Goal: Task Accomplishment & Management: Complete application form

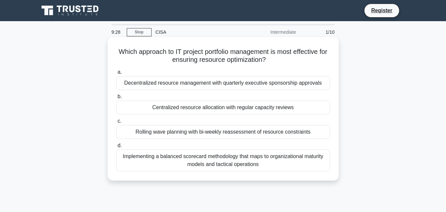
click at [246, 159] on div "Implementing a balanced scorecard methodology that maps to organizational matur…" at bounding box center [223, 160] width 214 height 22
click at [116, 148] on input "d. Implementing a balanced scorecard methodology that maps to organizational ma…" at bounding box center [116, 145] width 0 height 4
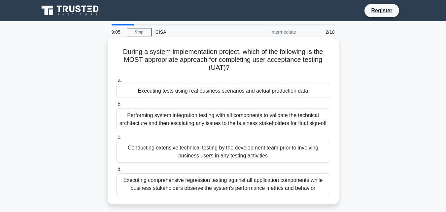
click at [233, 120] on div "Performing system integration testing with all components to validate the techn…" at bounding box center [223, 119] width 214 height 22
click at [116, 107] on input "b. Performing system integration testing with all components to validate the te…" at bounding box center [116, 104] width 0 height 4
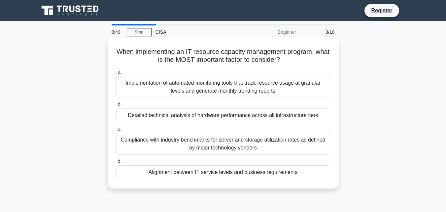
click at [257, 88] on div "Implementation of automated monitoring tools that track resource usage at granu…" at bounding box center [223, 87] width 214 height 22
click at [116, 74] on input "a. Implementation of automated monitoring tools that track resource usage at gr…" at bounding box center [116, 72] width 0 height 4
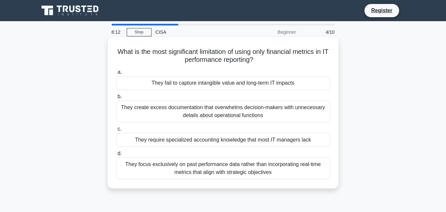
click at [224, 169] on div "They focus exclusively on past performance data rather than incorporating real-…" at bounding box center [223, 168] width 214 height 22
click at [116, 156] on input "d. They focus exclusively on past performance data rather than incorporating re…" at bounding box center [116, 153] width 0 height 4
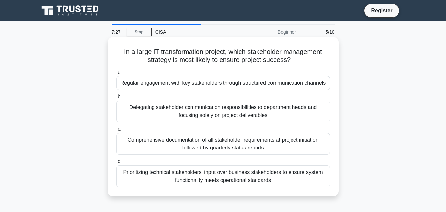
click at [250, 86] on div "Regular engagement with key stakeholders through structured communication chann…" at bounding box center [223, 83] width 214 height 14
click at [116, 74] on input "a. Regular engagement with key stakeholders through structured communication ch…" at bounding box center [116, 72] width 0 height 4
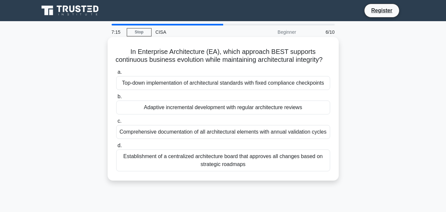
click at [230, 168] on div "Establishment of a centralized architecture board that approves all changes bas…" at bounding box center [223, 160] width 214 height 22
click at [116, 148] on input "d. Establishment of a centralized architecture board that approves all changes …" at bounding box center [116, 145] width 0 height 4
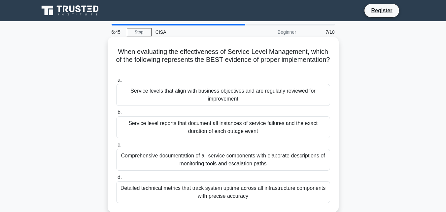
click at [224, 197] on div "Detailed technical metrics that track system uptime across all infrastructure c…" at bounding box center [223, 192] width 214 height 22
click at [116, 179] on input "d. Detailed technical metrics that track system uptime across all infrastructur…" at bounding box center [116, 177] width 0 height 4
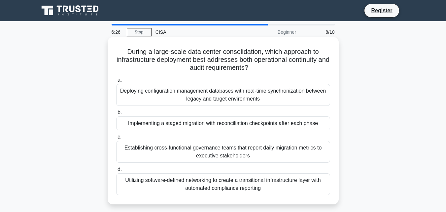
click at [225, 93] on div "Deploying configuration management databases with real-time synchronization bet…" at bounding box center [223, 95] width 214 height 22
click at [116, 82] on input "a. Deploying configuration management databases with real-time synchronization …" at bounding box center [116, 80] width 0 height 4
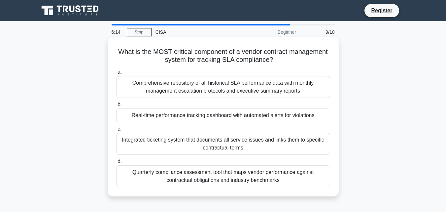
click at [236, 82] on div "Comprehensive repository of all historical SLA performance data with monthly ma…" at bounding box center [223, 87] width 214 height 22
click at [116, 74] on input "a. Comprehensive repository of all historical SLA performance data with monthly…" at bounding box center [116, 72] width 0 height 4
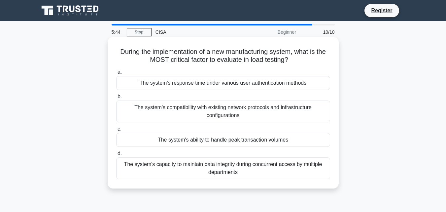
click at [231, 113] on div "The system's compatibility with existing network protocols and infrastructure c…" at bounding box center [223, 111] width 214 height 22
click at [116, 99] on input "b. The system's compatibility with existing network protocols and infrastructur…" at bounding box center [116, 96] width 0 height 4
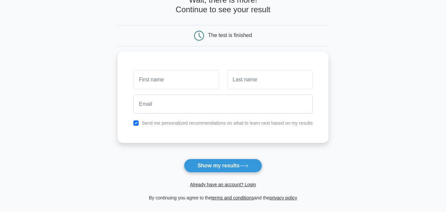
scroll to position [69, 0]
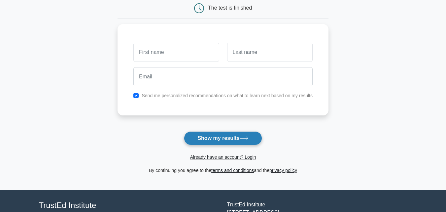
click at [228, 142] on button "Show my results" at bounding box center [223, 138] width 78 height 14
type input "m"
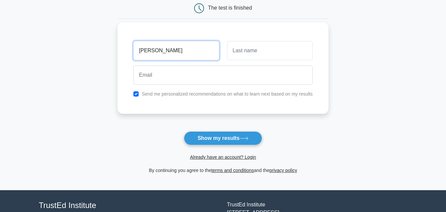
type input "[PERSON_NAME]"
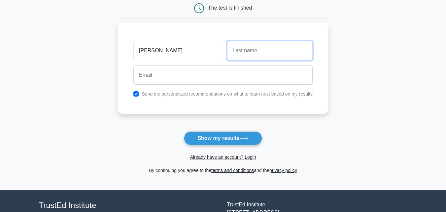
click at [240, 55] on input "text" at bounding box center [270, 50] width 86 height 19
type input ","
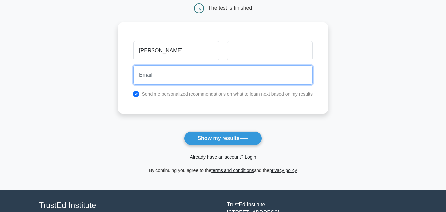
click at [234, 75] on input "email" at bounding box center [222, 74] width 179 height 19
click at [200, 66] on input "email" at bounding box center [222, 74] width 179 height 19
click at [199, 74] on input "email" at bounding box center [222, 74] width 179 height 19
click at [211, 75] on input "email" at bounding box center [222, 74] width 179 height 19
type input "[EMAIL_ADDRESS][DOMAIN_NAME]"
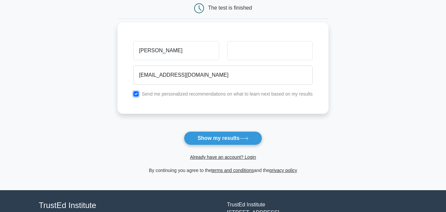
click at [134, 94] on input "checkbox" at bounding box center [135, 93] width 5 height 5
checkbox input "false"
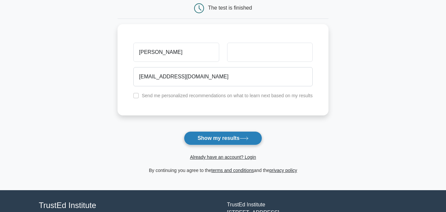
click at [217, 142] on button "Show my results" at bounding box center [223, 138] width 78 height 14
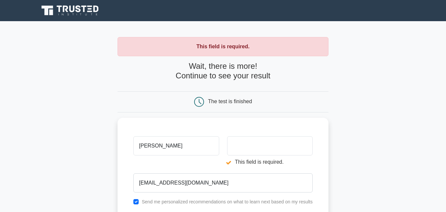
scroll to position [12, 0]
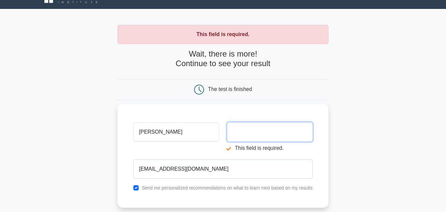
click at [253, 133] on input "text" at bounding box center [270, 131] width 86 height 19
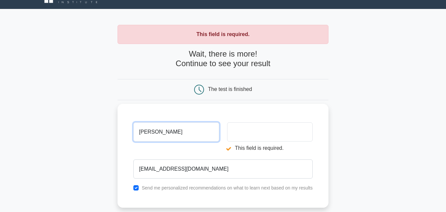
click at [210, 133] on input "[PERSON_NAME]" at bounding box center [176, 131] width 86 height 19
type input "M."
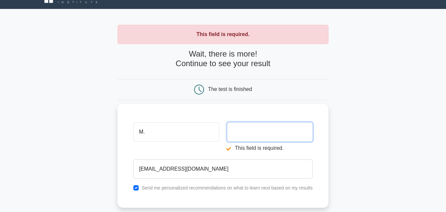
click at [239, 126] on input "text" at bounding box center [270, 131] width 86 height 19
paste input "[PERSON_NAME]"
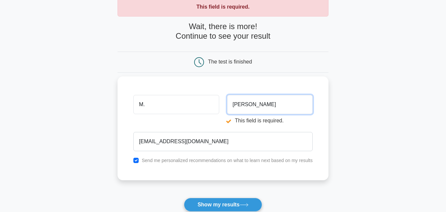
scroll to position [40, 0]
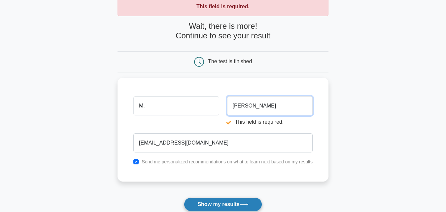
type input "[PERSON_NAME]"
click at [235, 200] on button "Show my results" at bounding box center [223, 204] width 78 height 14
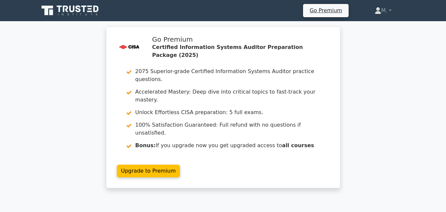
click at [69, 5] on icon at bounding box center [70, 10] width 63 height 13
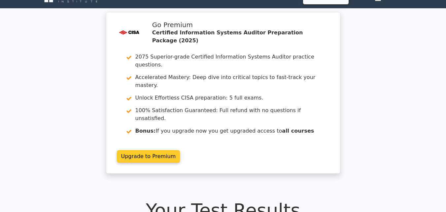
scroll to position [14, 0]
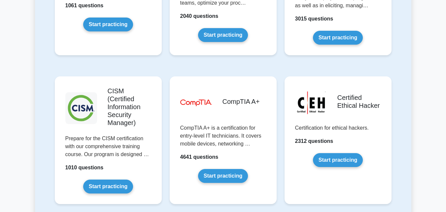
scroll to position [946, 0]
